Goal: Information Seeking & Learning: Learn about a topic

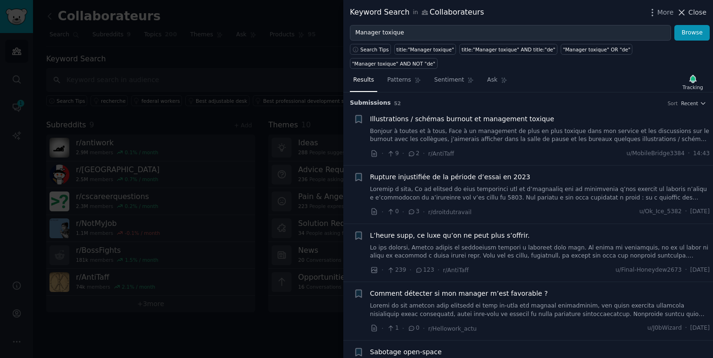
click at [690, 13] on span "Close" at bounding box center [698, 13] width 18 height 10
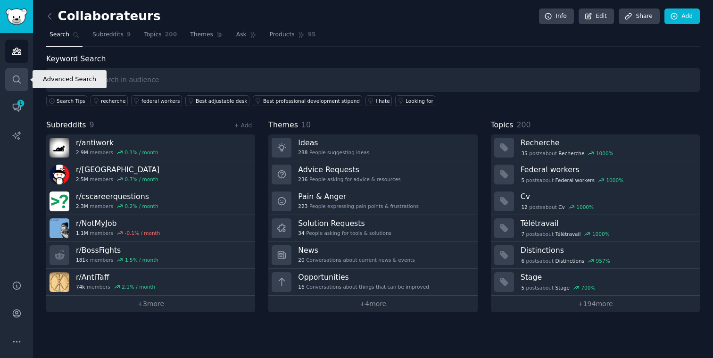
click at [12, 81] on icon "Sidebar" at bounding box center [17, 80] width 10 height 10
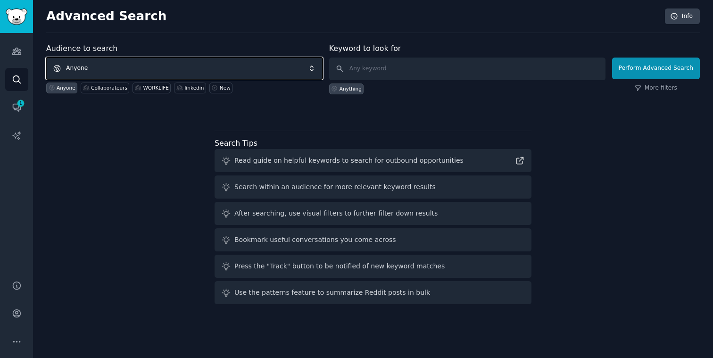
click at [138, 69] on span "Anyone" at bounding box center [184, 69] width 276 height 22
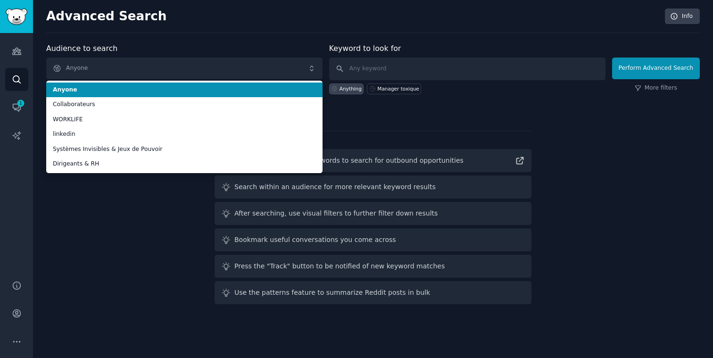
click at [426, 49] on div "Keyword to look for Anything Manager toxique" at bounding box center [467, 68] width 276 height 51
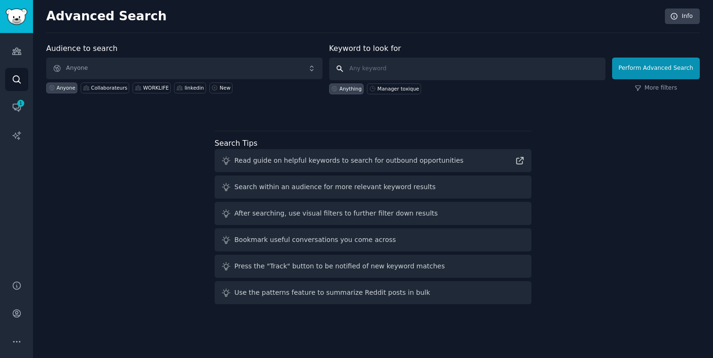
click at [410, 70] on input "text" at bounding box center [467, 69] width 276 height 23
type input "transparence des salaires"
click button "Perform Advanced Search" at bounding box center [656, 69] width 88 height 22
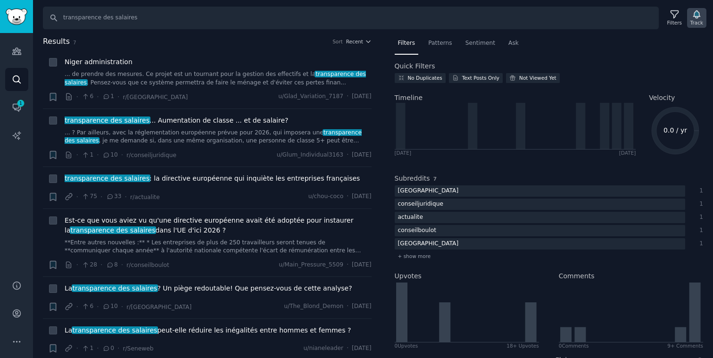
click at [701, 17] on icon "button" at bounding box center [697, 14] width 10 height 10
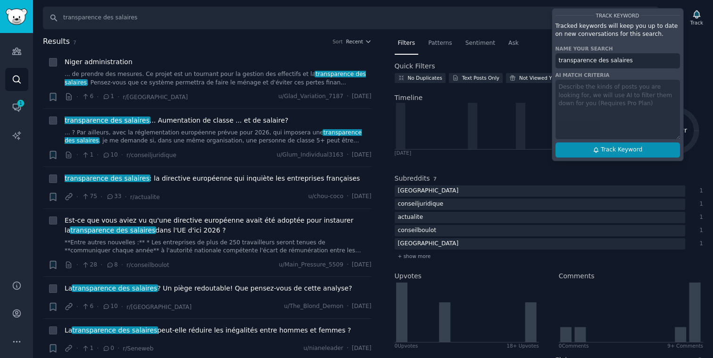
click at [629, 151] on span "Track Keyword" at bounding box center [622, 150] width 42 height 8
type input "transparence des salaires"
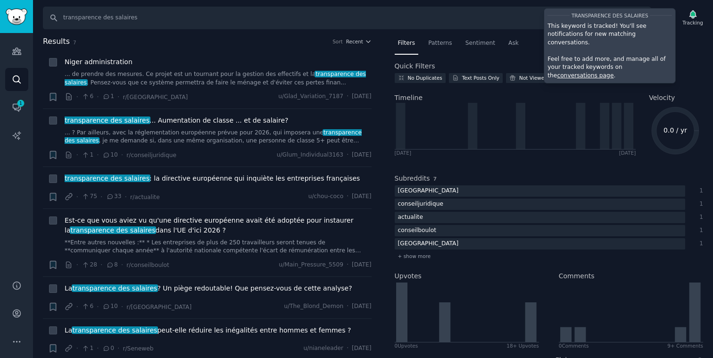
click at [697, 50] on nav "Filters Patterns Sentiment Ask" at bounding box center [549, 45] width 309 height 19
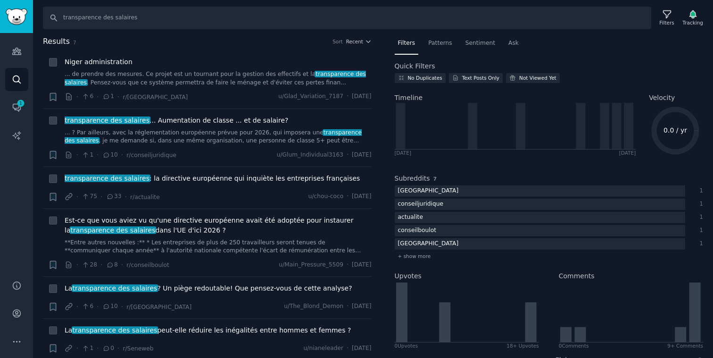
click at [678, 63] on div "Quick Filters" at bounding box center [549, 66] width 309 height 10
